Goal: Check status: Check status

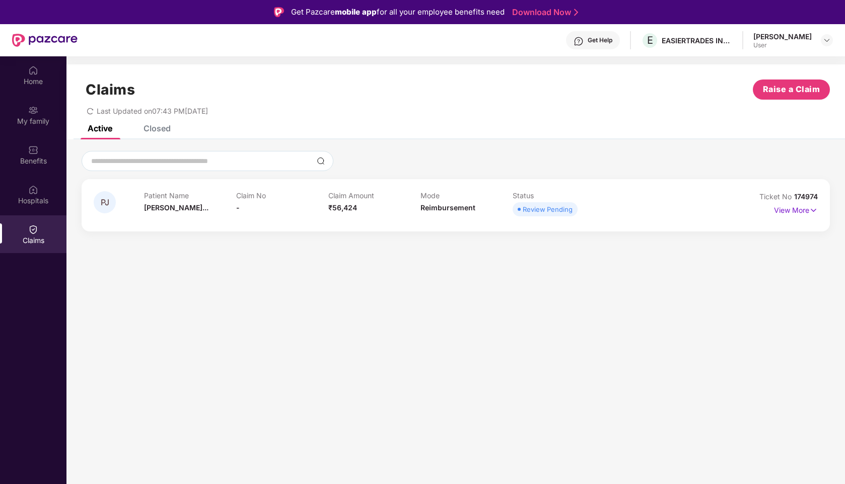
click at [538, 208] on div "Review Pending" at bounding box center [548, 209] width 50 height 10
click at [147, 211] on span "[PERSON_NAME]..." at bounding box center [176, 207] width 64 height 9
drag, startPoint x: 110, startPoint y: 193, endPoint x: 125, endPoint y: 194, distance: 15.1
click at [111, 194] on span "PJ" at bounding box center [105, 202] width 22 height 22
click at [790, 206] on p "View More" at bounding box center [796, 209] width 44 height 14
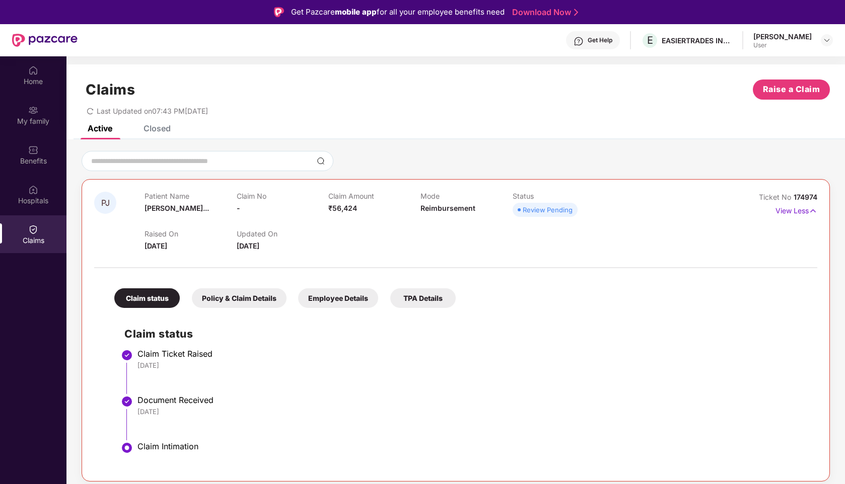
click at [237, 302] on div "Policy & Claim Details" at bounding box center [239, 298] width 95 height 20
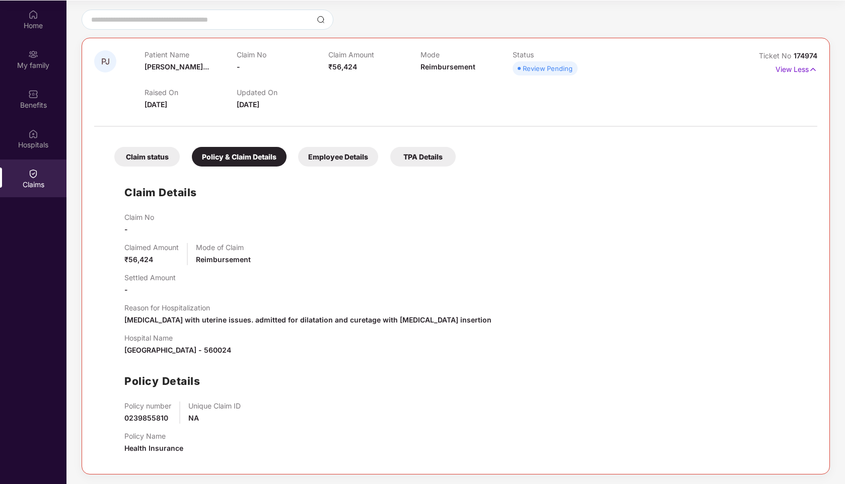
scroll to position [56, 0]
click at [335, 161] on div "Employee Details" at bounding box center [338, 156] width 80 height 20
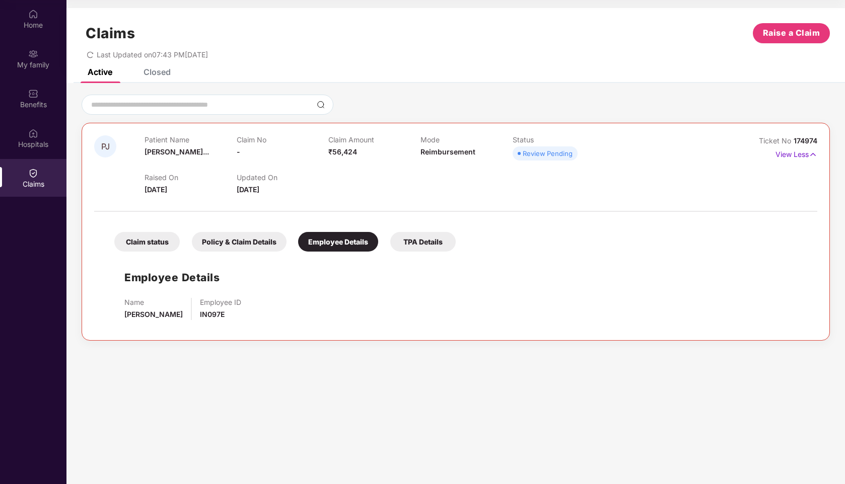
scroll to position [0, 0]
click at [437, 245] on div "TPA Details" at bounding box center [422, 242] width 65 height 20
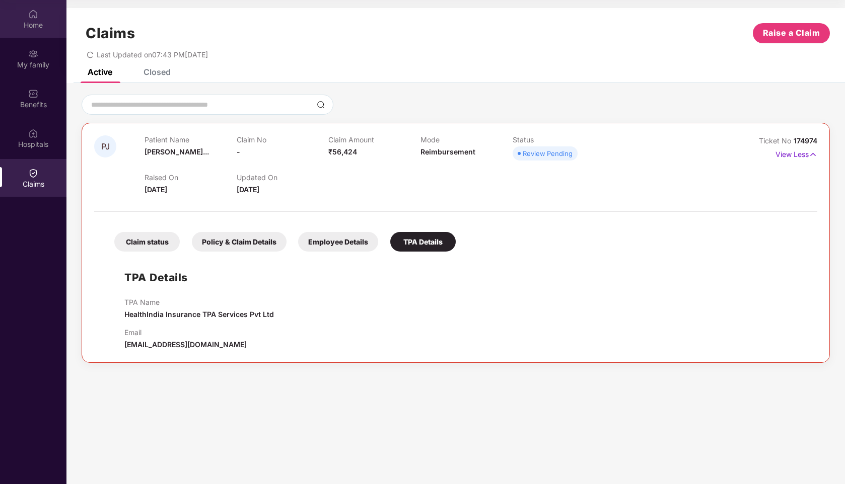
click at [35, 28] on div "Home" at bounding box center [33, 25] width 66 height 10
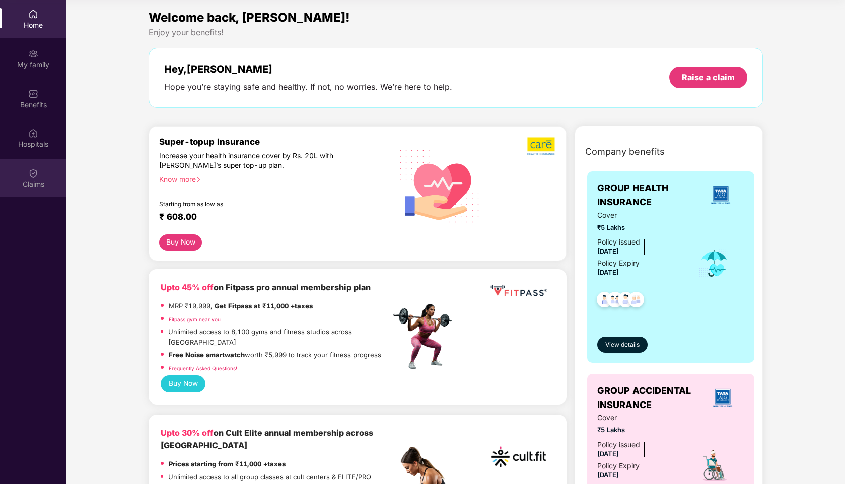
click at [22, 185] on div "Claims" at bounding box center [33, 184] width 66 height 10
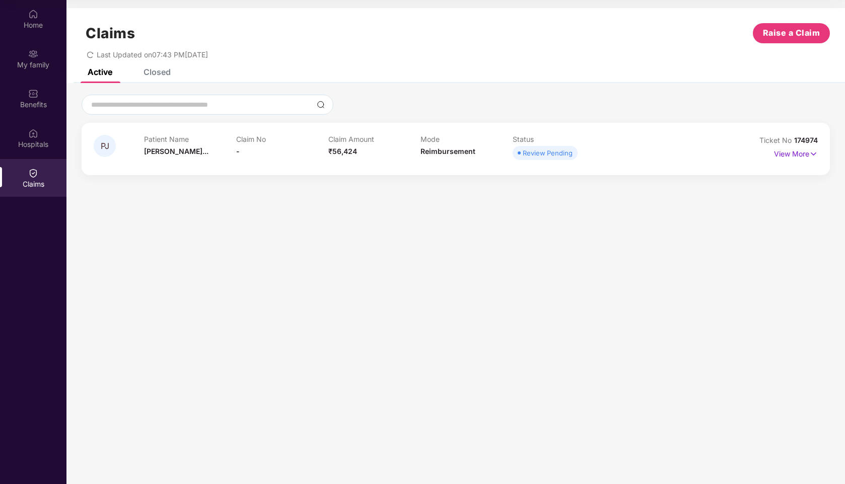
click at [538, 152] on div "Review Pending" at bounding box center [548, 153] width 50 height 10
click at [777, 141] on span "Ticket No" at bounding box center [776, 140] width 35 height 9
click at [791, 158] on p "View More" at bounding box center [796, 153] width 44 height 14
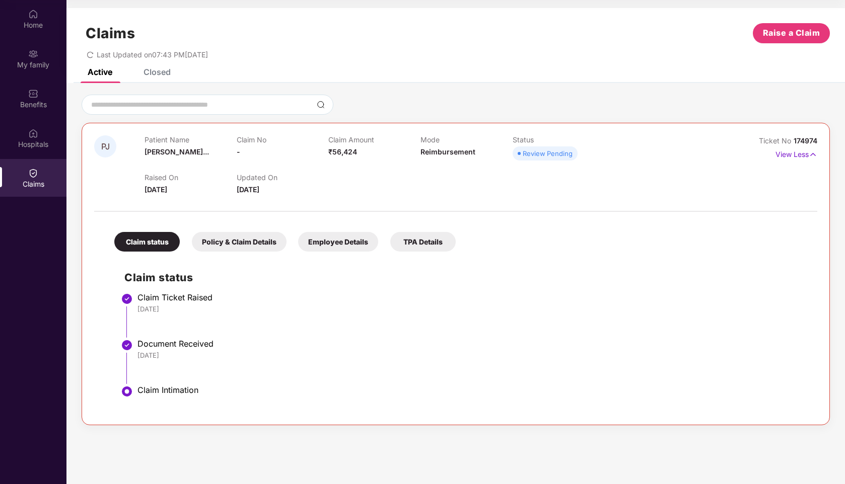
click at [259, 193] on span "[DATE]" at bounding box center [248, 189] width 23 height 9
click at [191, 107] on input at bounding box center [201, 105] width 222 height 11
